Goal: Information Seeking & Learning: Learn about a topic

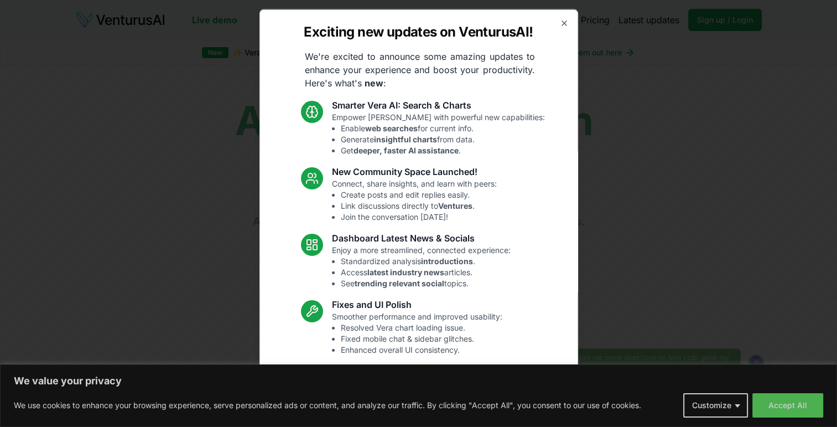
click at [560, 22] on div "Exciting new updates on VenturusAI! We're excited to announce some amazing upda…" at bounding box center [419, 213] width 319 height 409
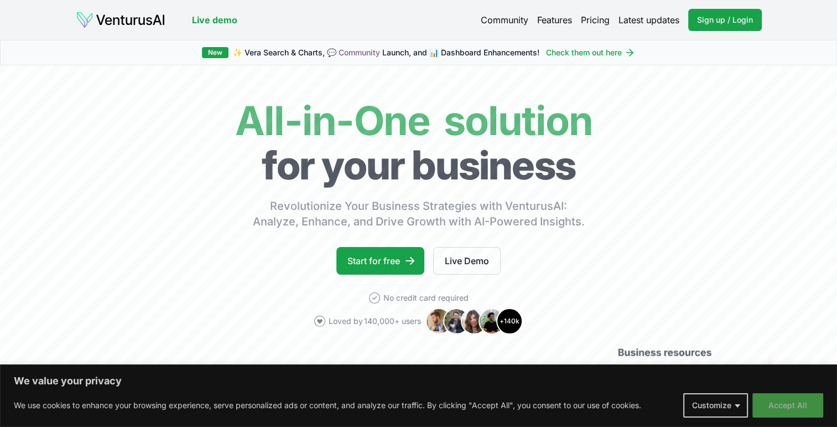
click at [808, 405] on button "Accept All" at bounding box center [788, 405] width 71 height 24
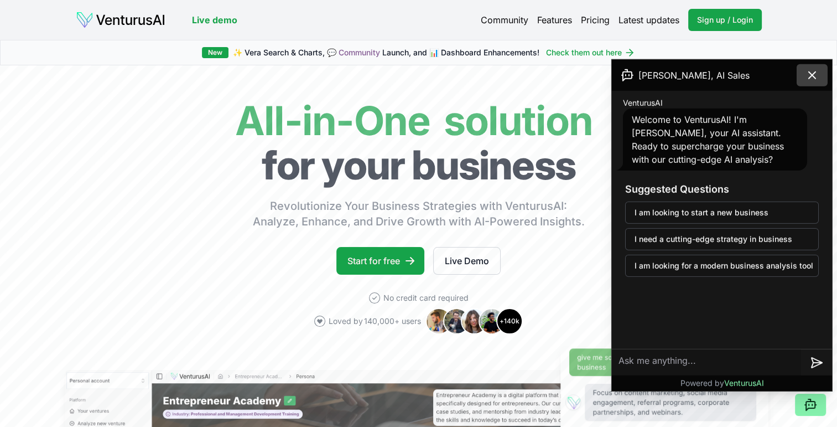
click at [819, 77] on button at bounding box center [812, 75] width 31 height 22
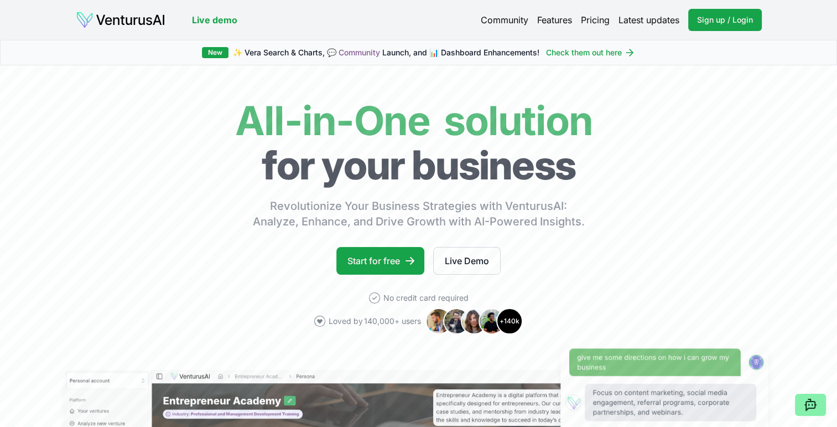
click at [599, 19] on link "Pricing" at bounding box center [595, 19] width 29 height 13
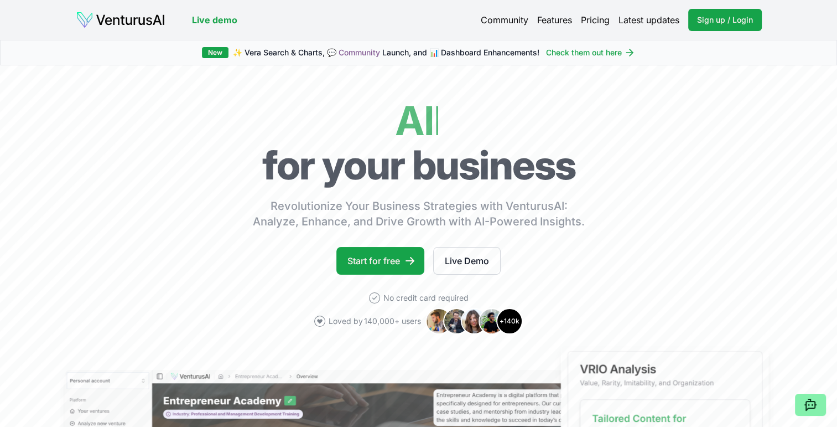
click at [226, 19] on link "Live demo" at bounding box center [214, 19] width 45 height 13
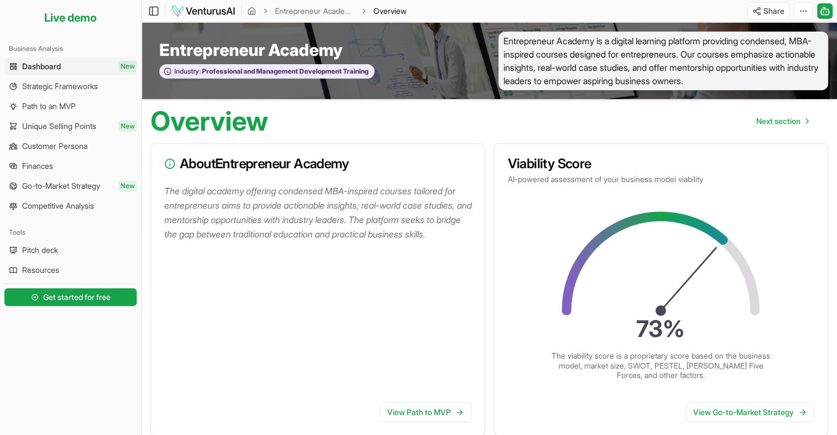
click at [400, 12] on span "Overview" at bounding box center [390, 11] width 33 height 11
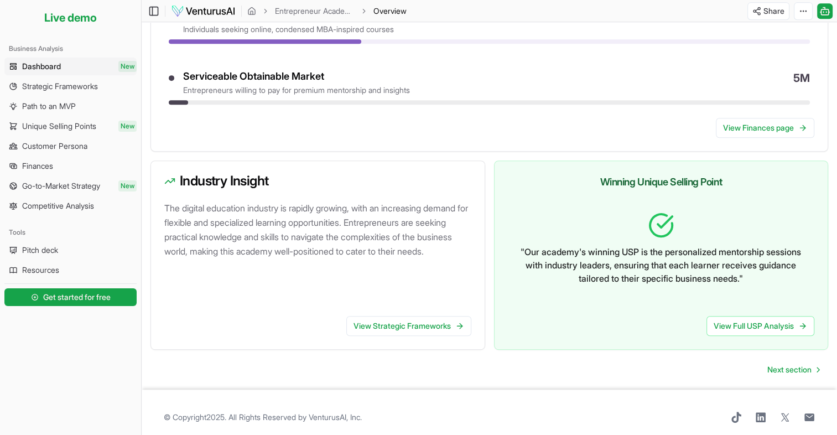
scroll to position [570, 0]
